Goal: Task Accomplishment & Management: Manage account settings

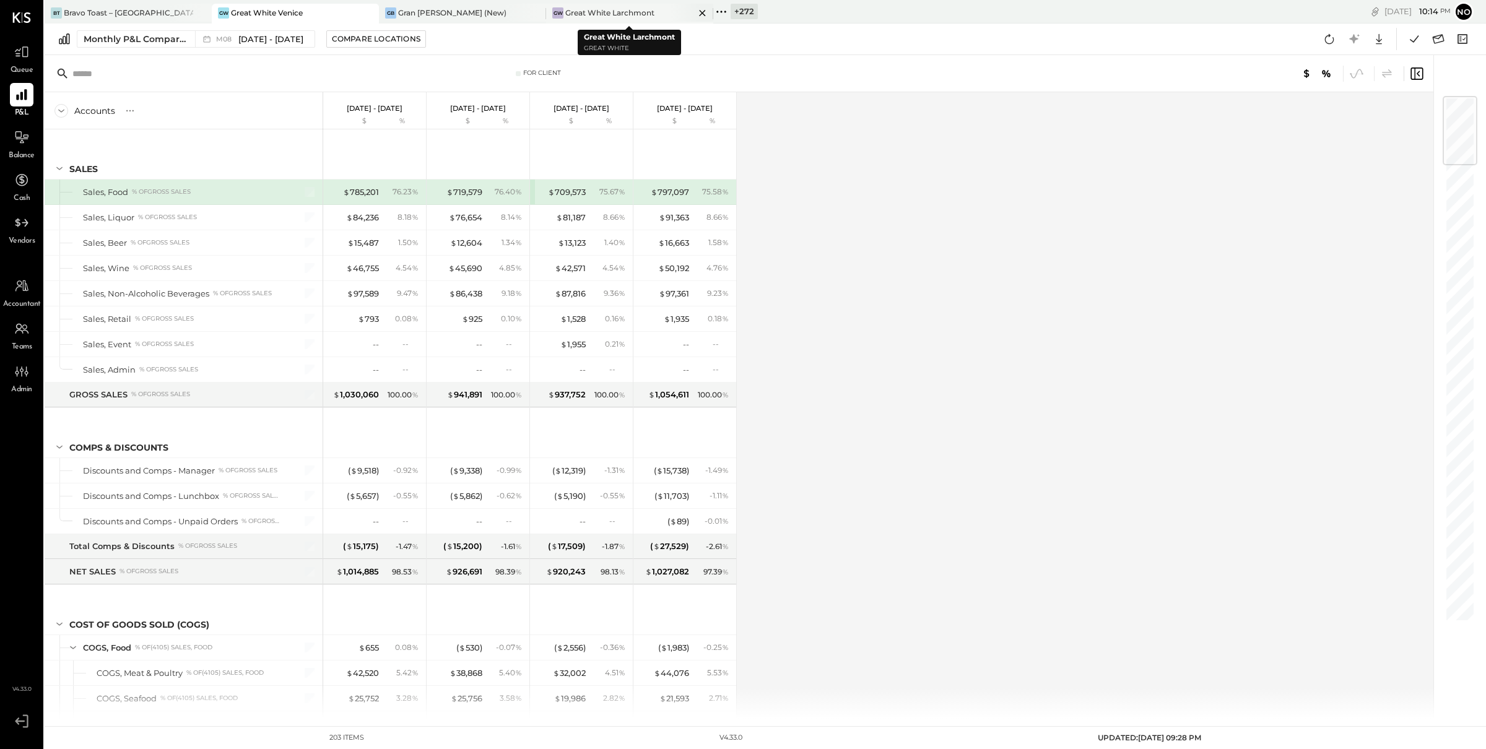
click at [642, 15] on div "Great White Larchmont" at bounding box center [609, 12] width 89 height 11
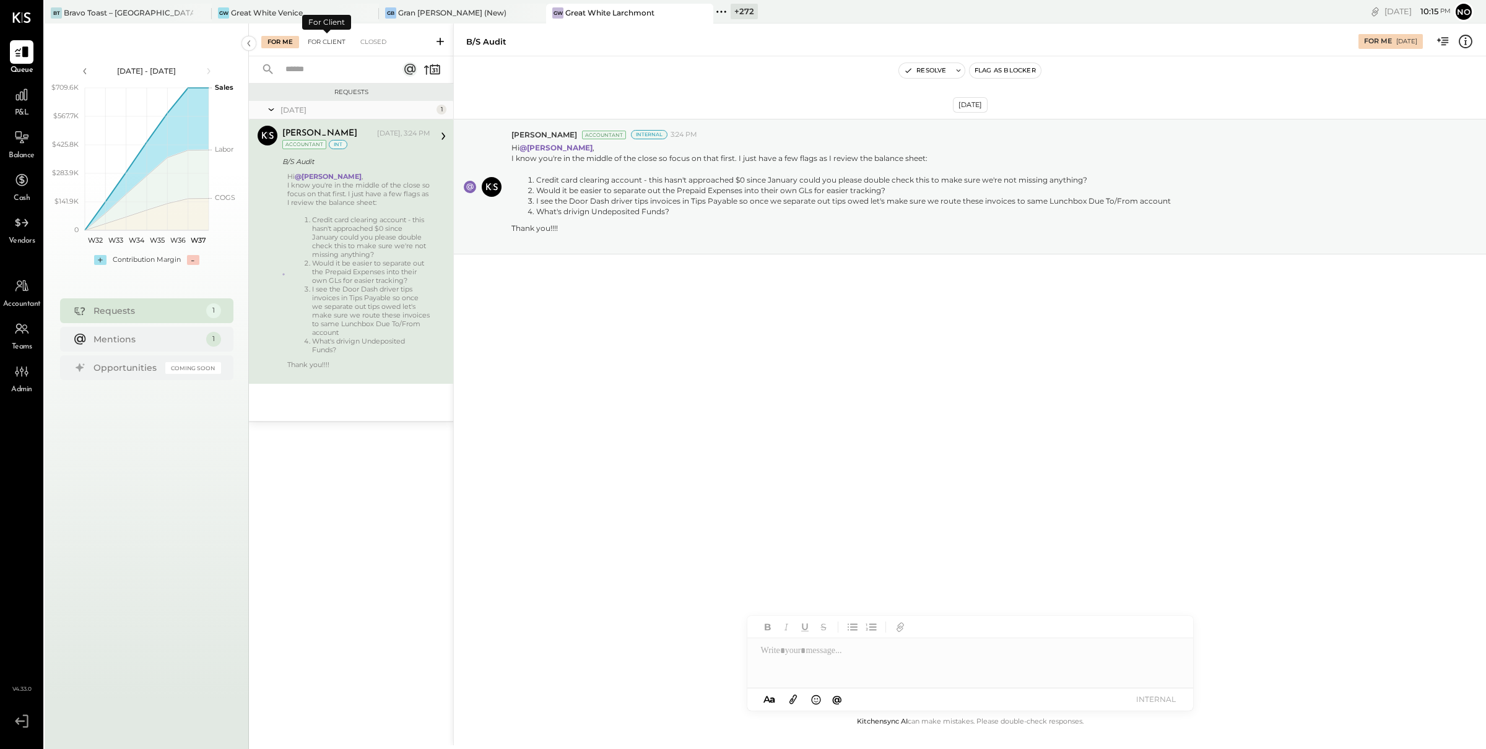
click at [316, 41] on div "For Client" at bounding box center [326, 42] width 50 height 12
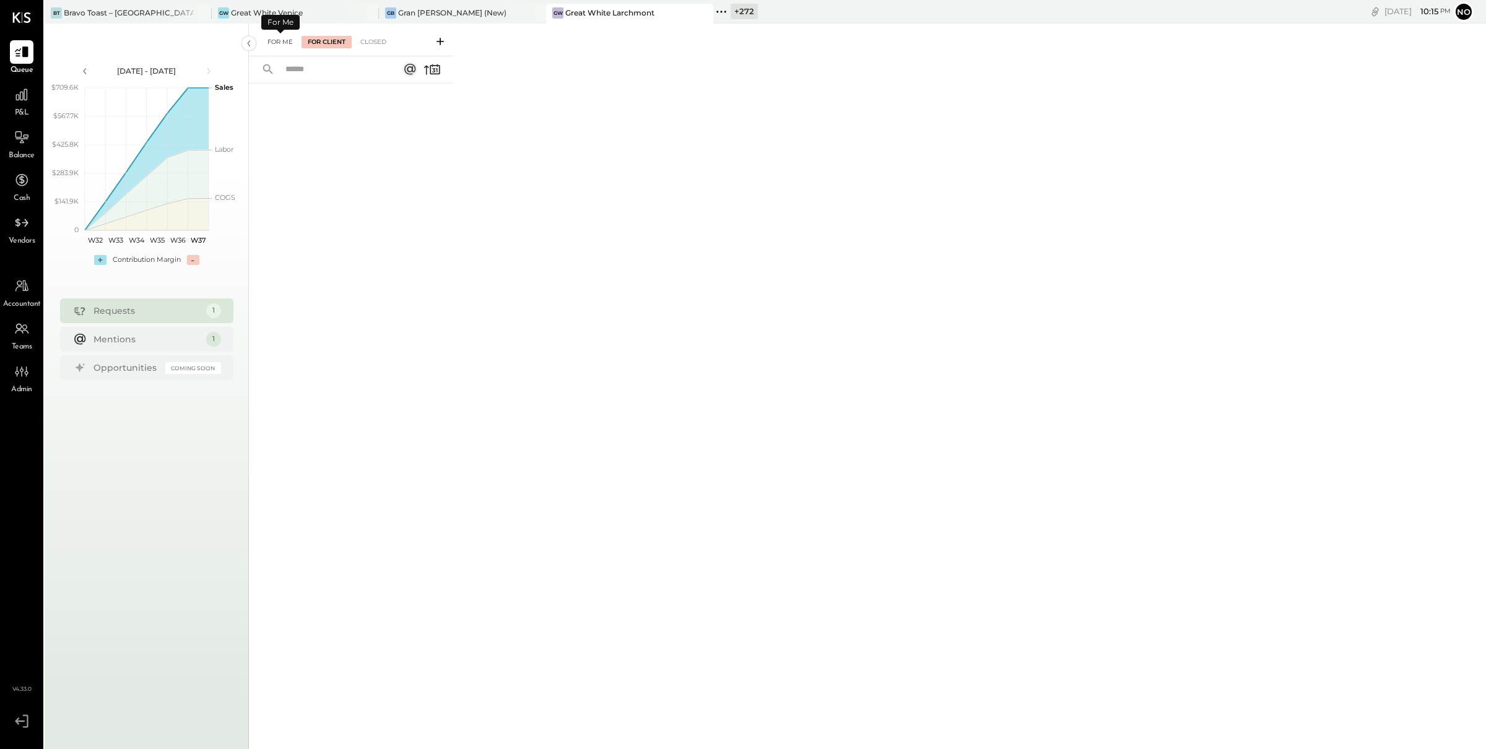
click at [286, 41] on div "For Me" at bounding box center [280, 42] width 38 height 12
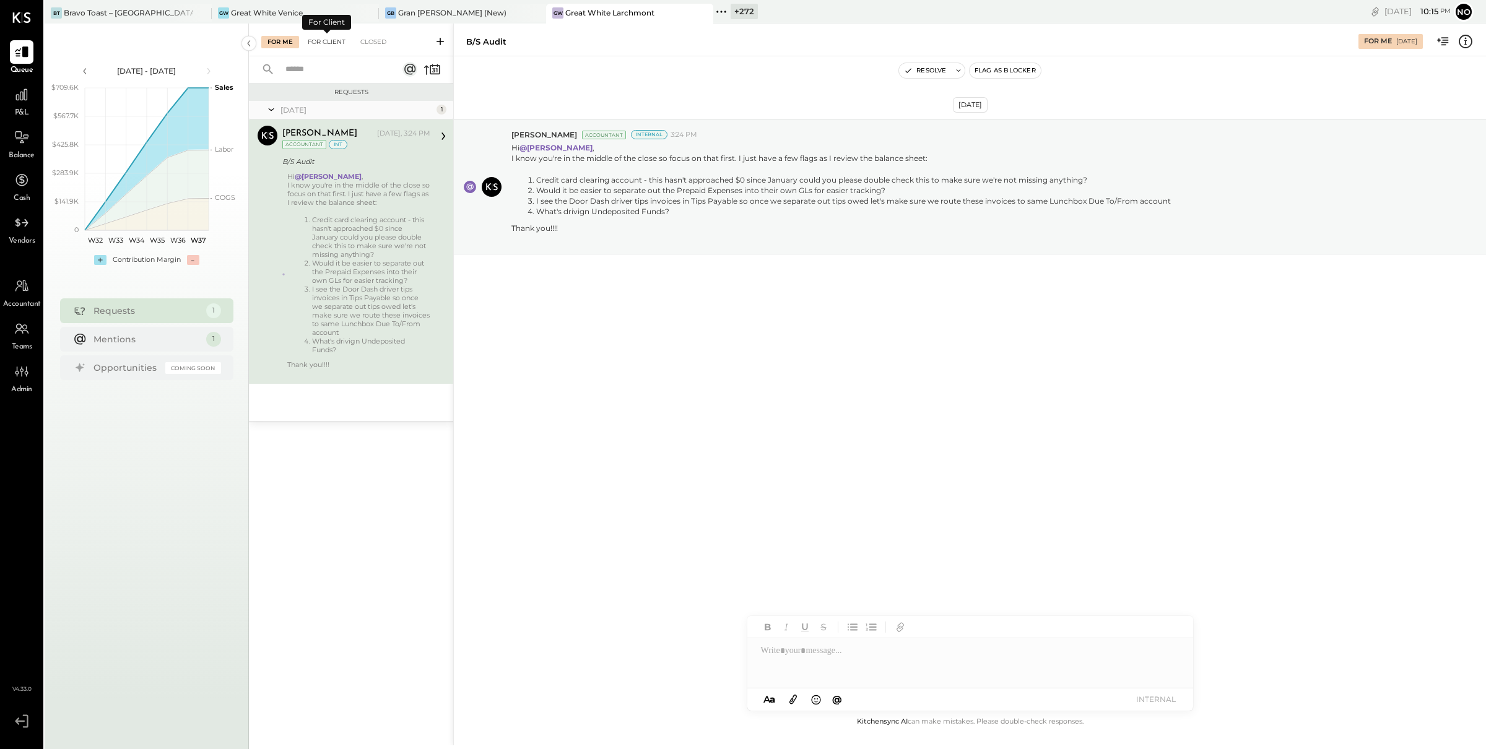
click at [314, 41] on div "For Client" at bounding box center [326, 42] width 50 height 12
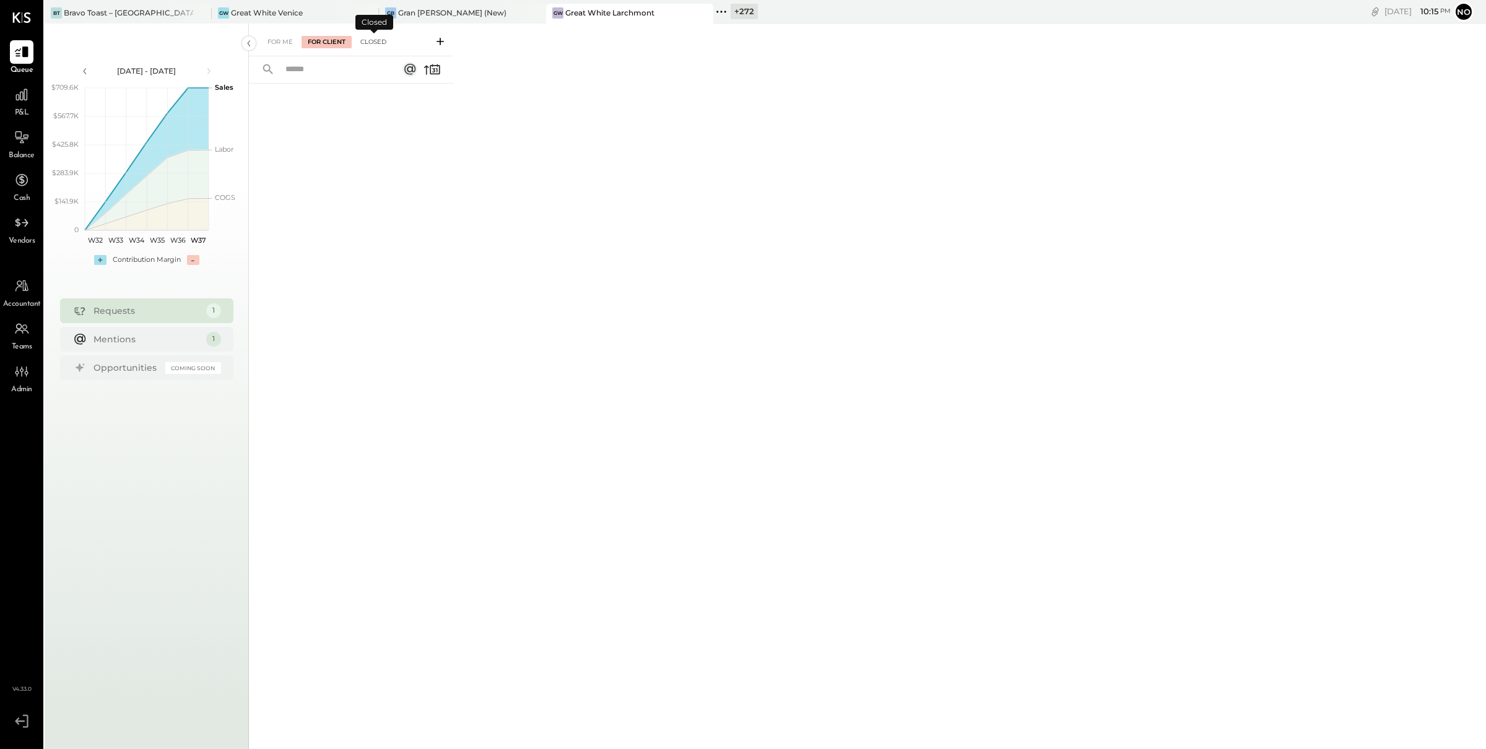
click at [376, 43] on div "Closed" at bounding box center [373, 42] width 38 height 12
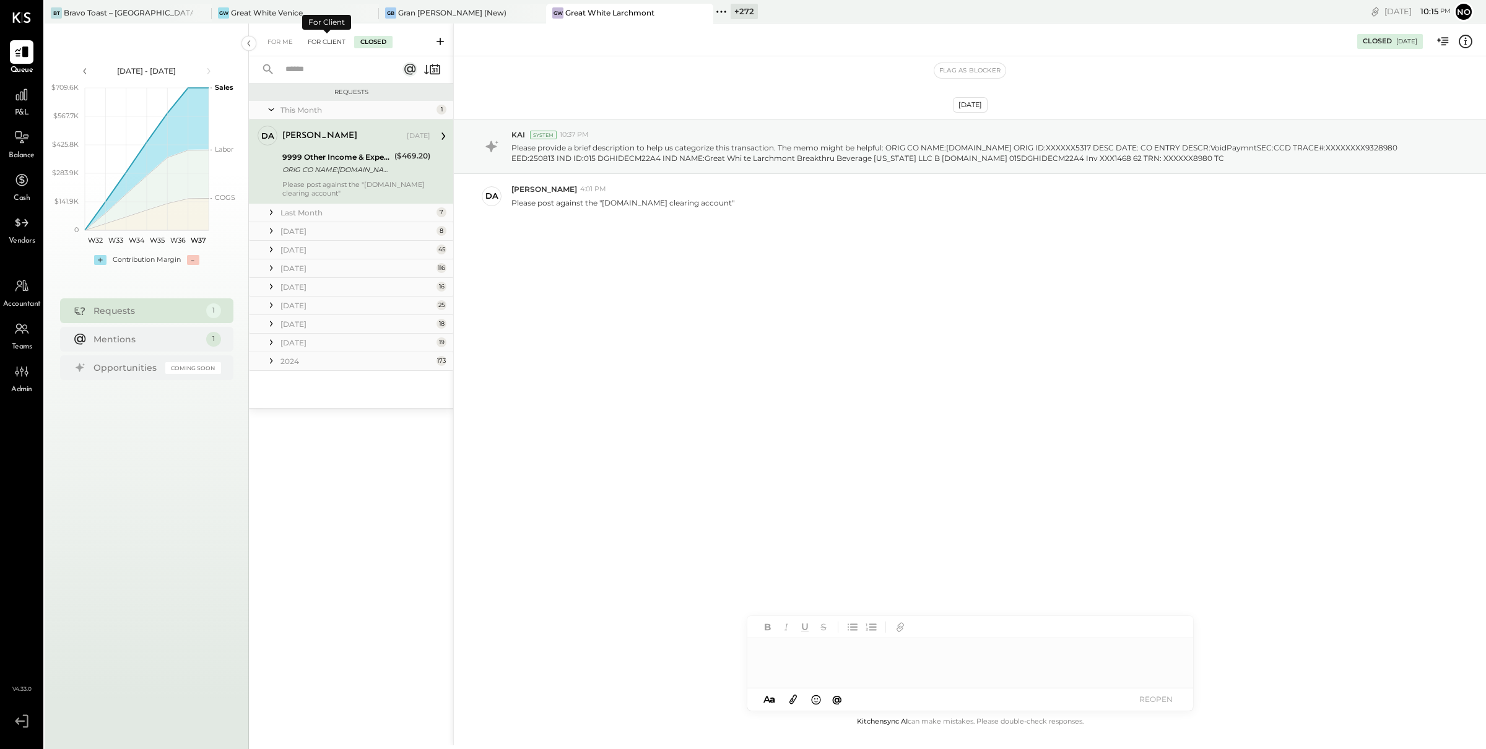
click at [325, 43] on div "For Client" at bounding box center [326, 42] width 50 height 12
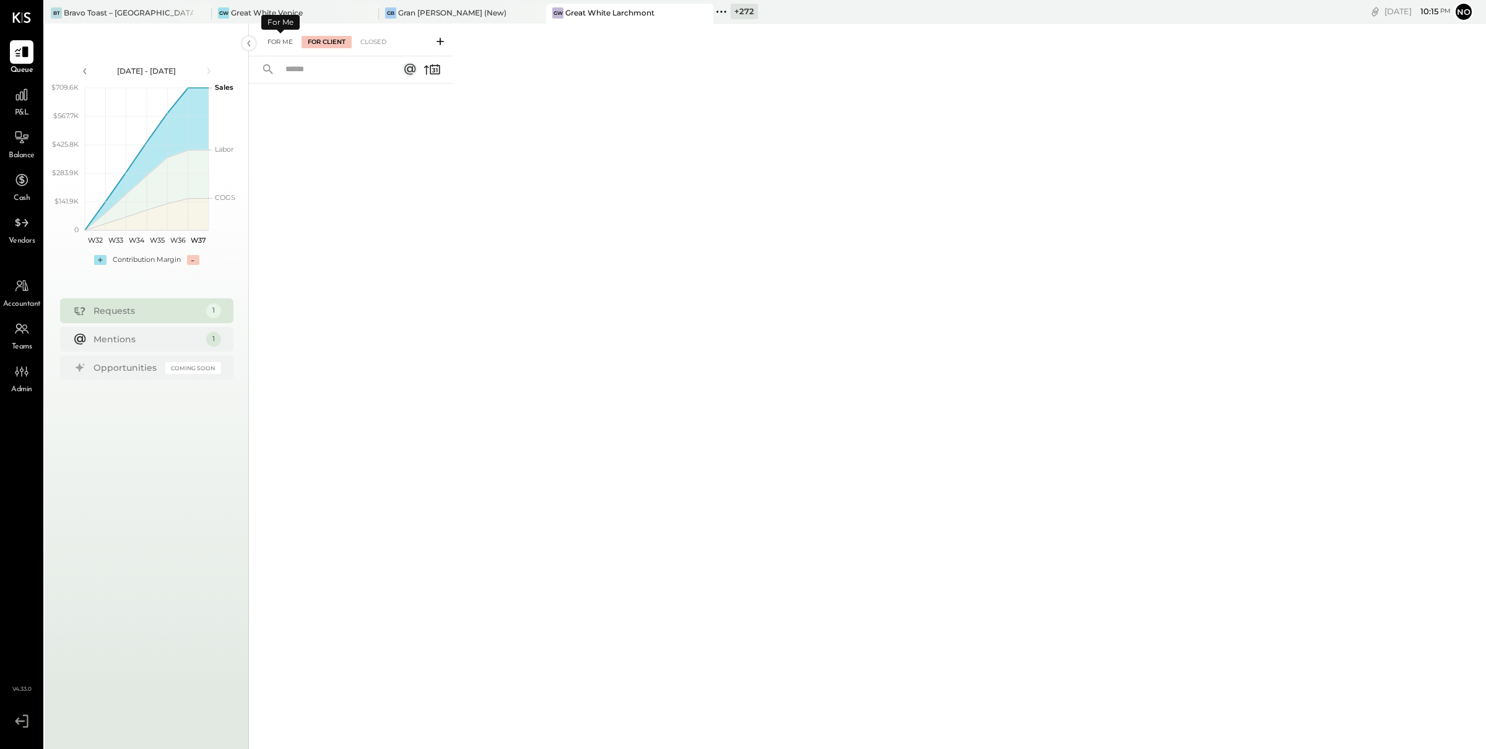
click at [279, 43] on div "For Me" at bounding box center [280, 42] width 38 height 12
